Goal: Task Accomplishment & Management: Manage account settings

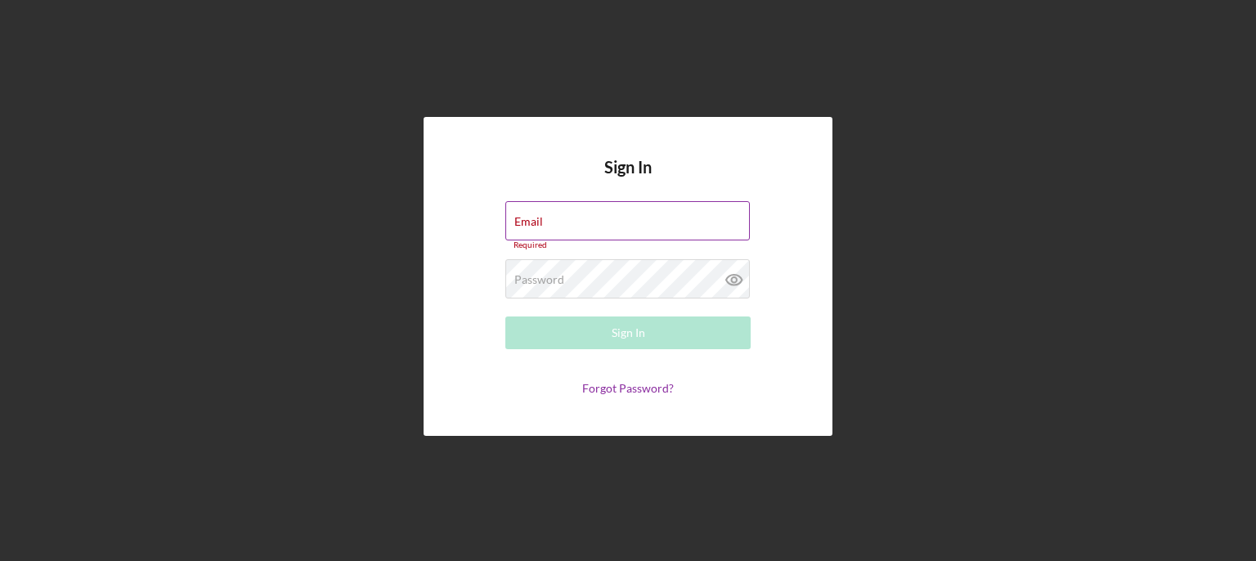
click at [544, 215] on div "Email Required" at bounding box center [627, 225] width 245 height 49
click at [546, 220] on input "Email" at bounding box center [627, 220] width 244 height 39
type input "[EMAIL_ADDRESS][DOMAIN_NAME]"
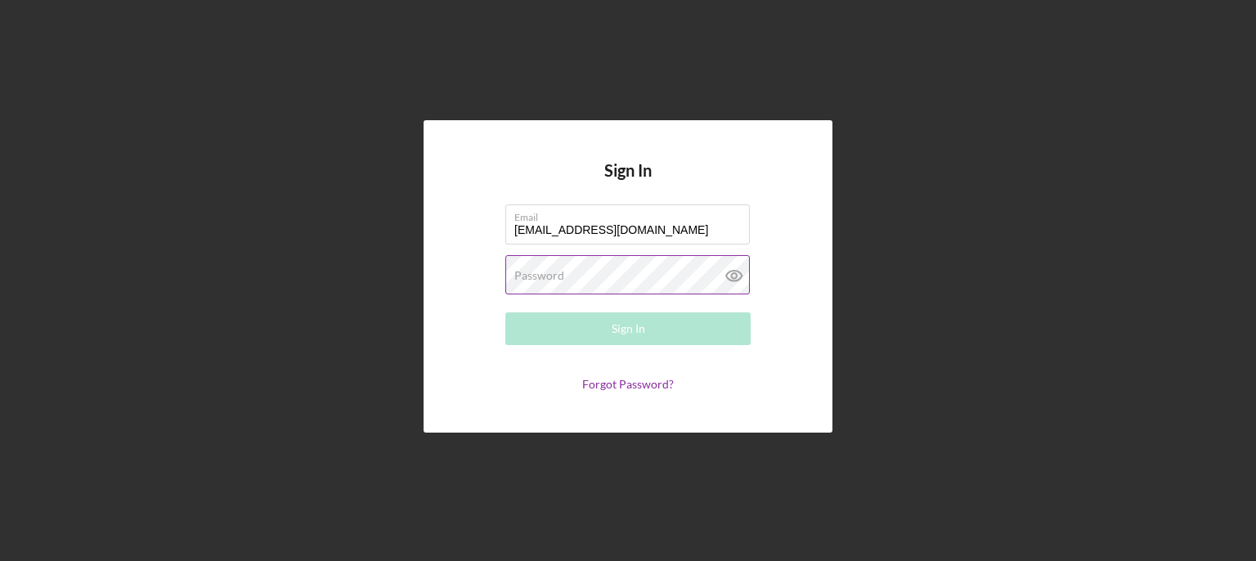
click at [626, 267] on div "Password Required" at bounding box center [627, 275] width 245 height 41
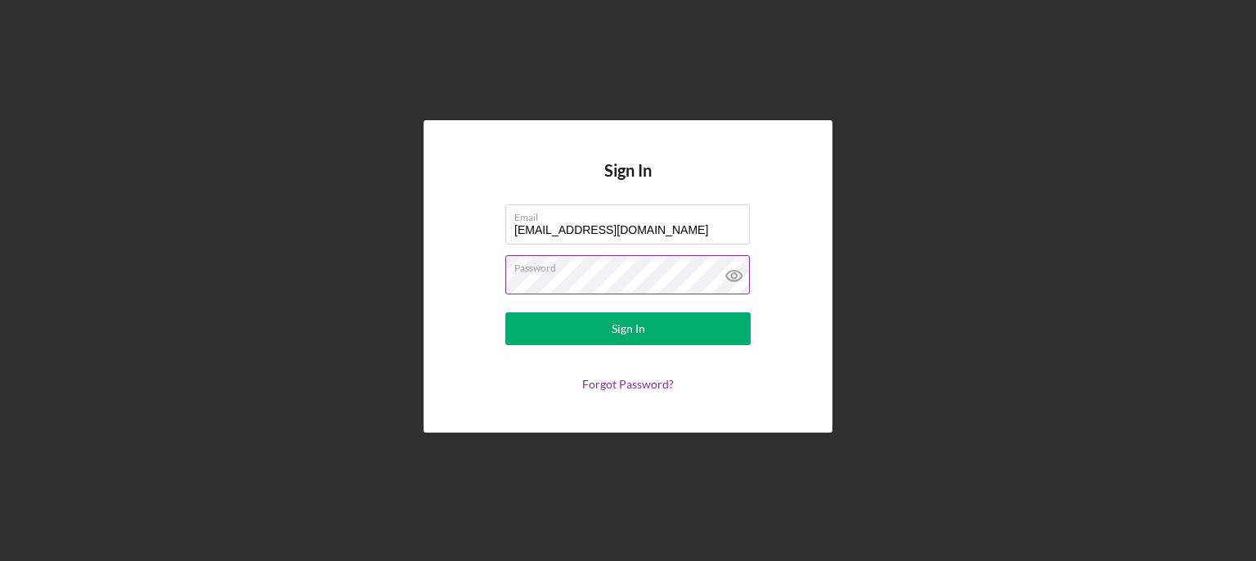
click at [505, 312] on button "Sign In" at bounding box center [627, 328] width 245 height 33
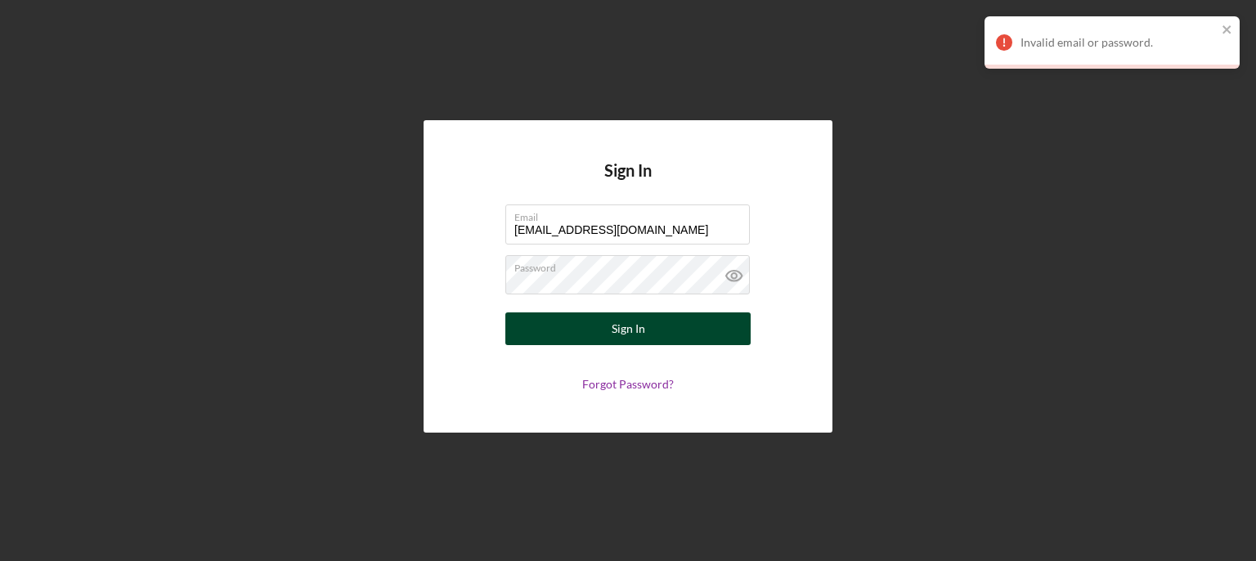
click at [547, 334] on button "Sign In" at bounding box center [627, 328] width 245 height 33
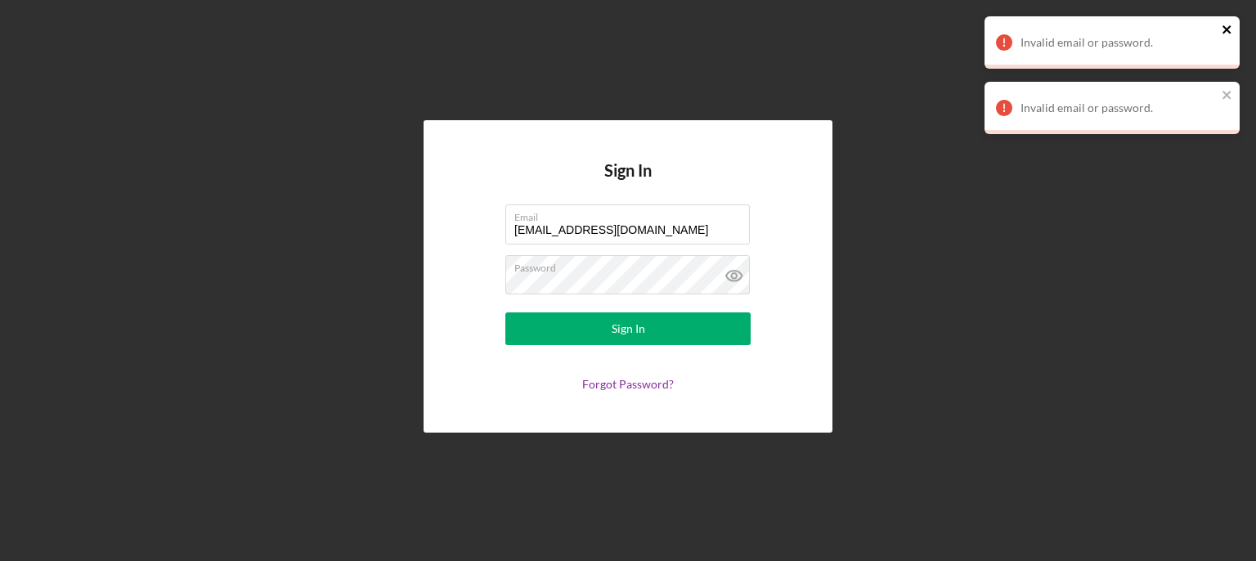
click at [1229, 27] on icon "close" at bounding box center [1226, 29] width 8 height 8
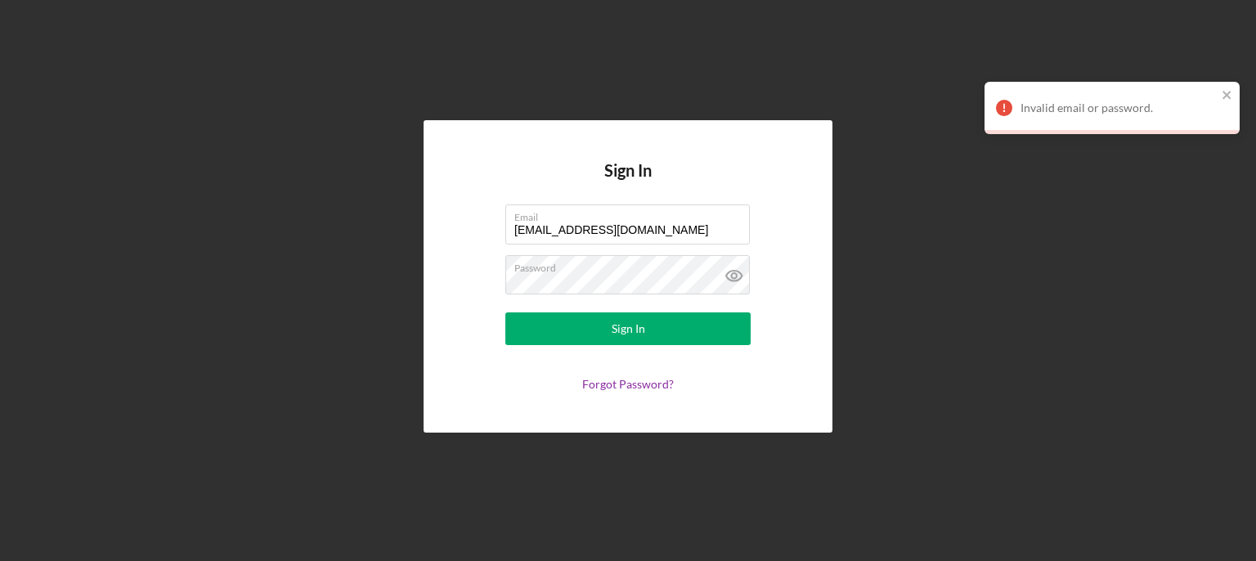
click at [1229, 34] on div "Invalid email or password. Invalid email or password." at bounding box center [1112, 81] width 262 height 137
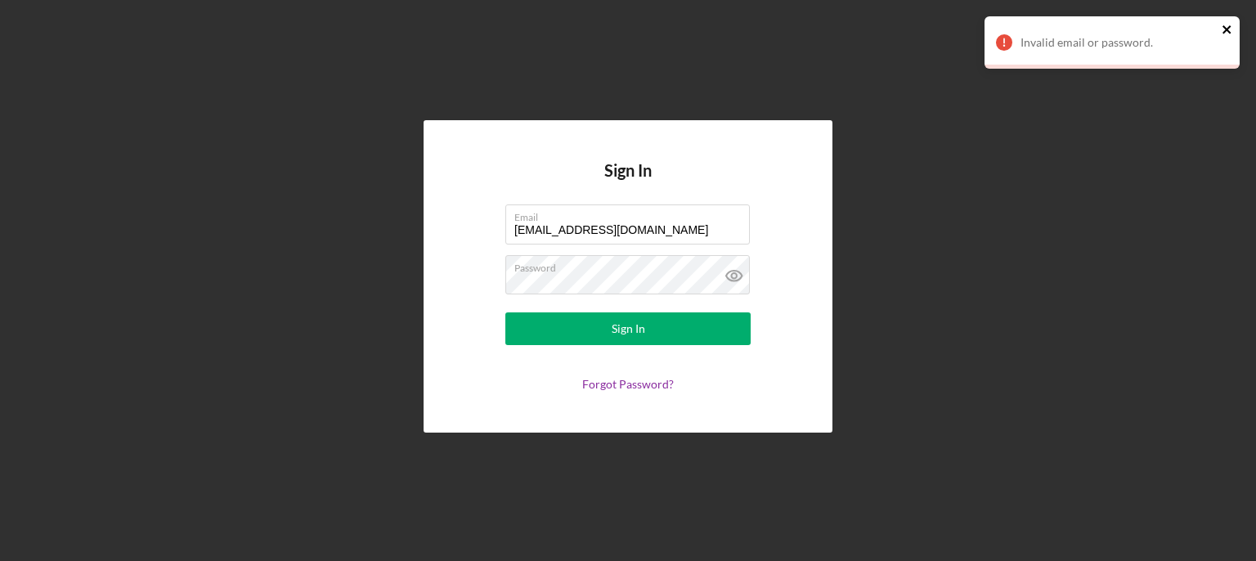
click at [1225, 29] on icon "close" at bounding box center [1226, 29] width 8 height 8
